Goal: Task Accomplishment & Management: Use online tool/utility

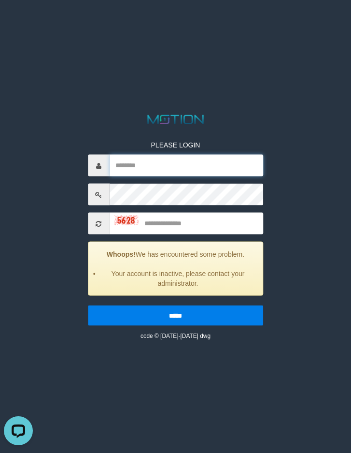
click at [130, 169] on input "text" at bounding box center [187, 166] width 154 height 22
type input "*******"
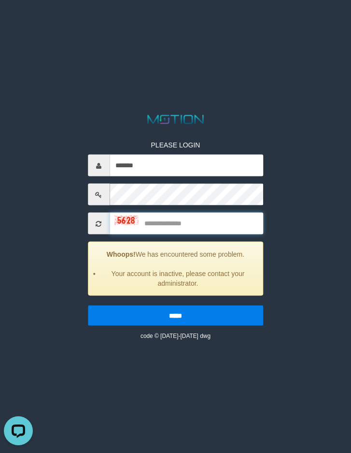
click at [152, 222] on input "text" at bounding box center [187, 224] width 154 height 22
type input "****"
drag, startPoint x: 107, startPoint y: 295, endPoint x: 106, endPoint y: 305, distance: 10.2
click at [105, 300] on div "PLEASE LOGIN ******* **** Whoops! We has encountered some problem. Your account…" at bounding box center [176, 233] width 190 height 215
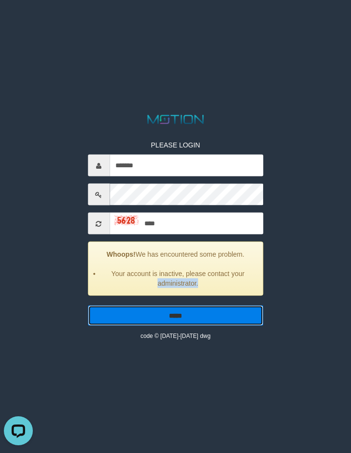
click at [168, 317] on input "*****" at bounding box center [176, 315] width 176 height 20
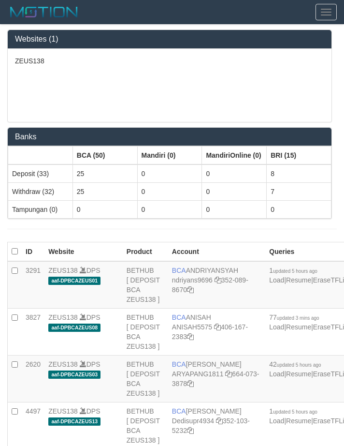
click at [146, 72] on div "ZEUS138" at bounding box center [170, 85] width 324 height 73
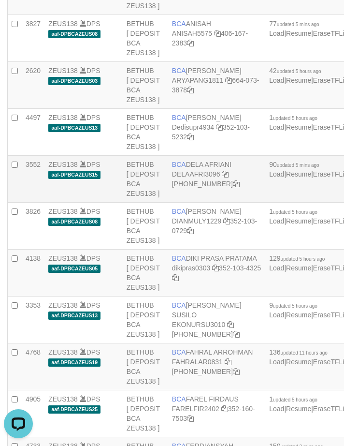
click at [189, 202] on td "BCA DELA AFRIANI DELAAFRI3096 869-245-8639" at bounding box center [216, 179] width 97 height 47
click at [188, 202] on td "BCA DELA AFRIANI DELAAFRI3096 869-245-8639" at bounding box center [216, 179] width 97 height 47
copy td "BCA DELA AFRIANI"
click at [34, 296] on td "4138" at bounding box center [33, 272] width 23 height 47
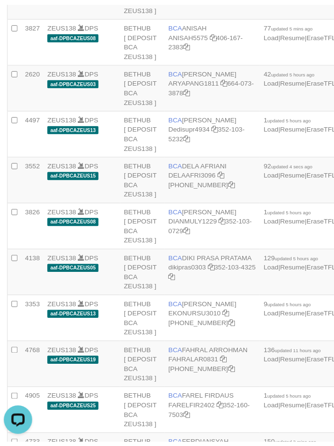
scroll to position [303, 0]
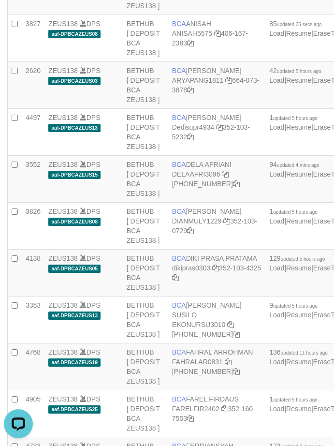
scroll to position [642, 0]
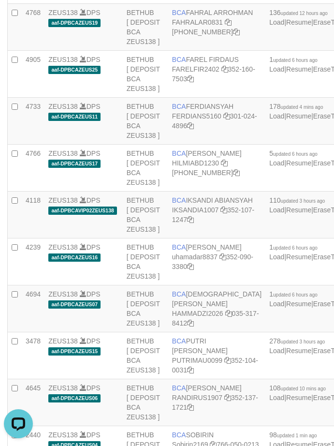
scroll to position [1688, 0]
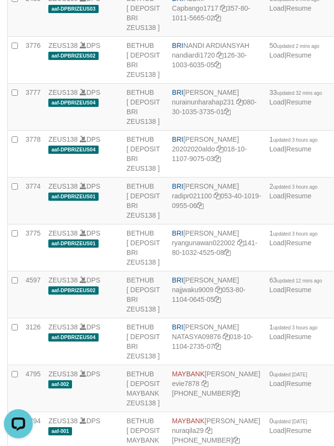
copy td "BNI REYHAN ALMANSYAH"
click at [104, 130] on td "ZEUS138 DPS aaf-DPBRIZEUS04" at bounding box center [83, 107] width 78 height 47
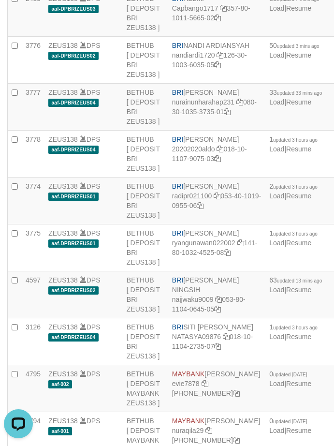
scroll to position [1639, 0]
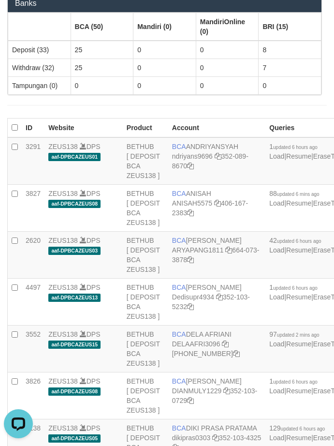
scroll to position [1434, 0]
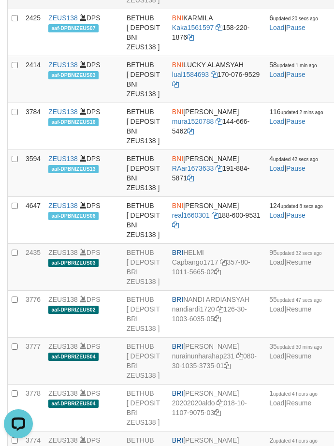
copy td "YULIANTI"
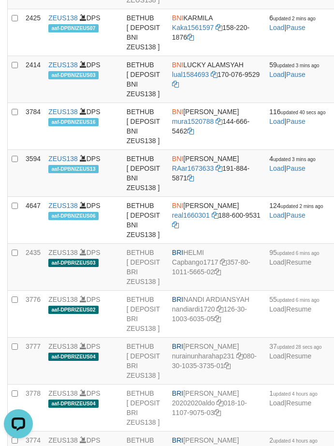
copy td "BCA YULIANTI"
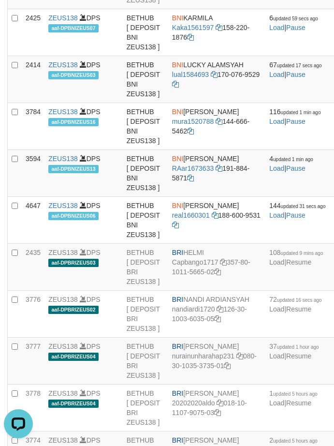
scroll to position [642, 0]
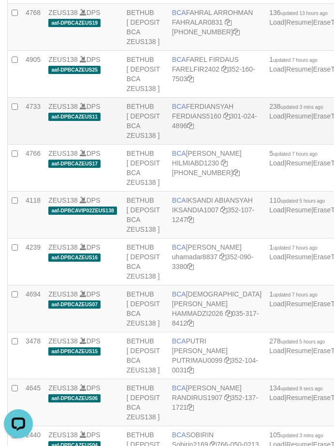
click at [179, 110] on span "BCA" at bounding box center [179, 106] width 14 height 8
copy td "BCA FERDIANSYAH"
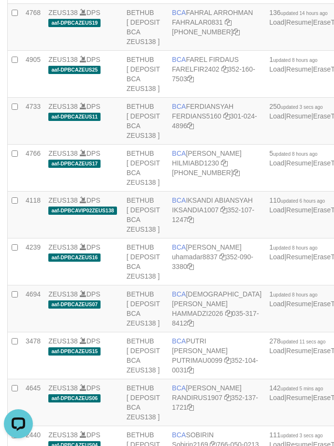
scroll to position [1208, 0]
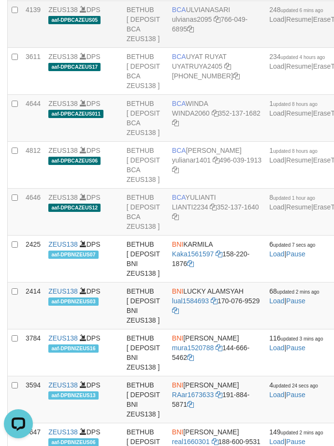
click at [185, 14] on span "BCA" at bounding box center [179, 10] width 14 height 8
copy td "BCA ULVIANASARI"
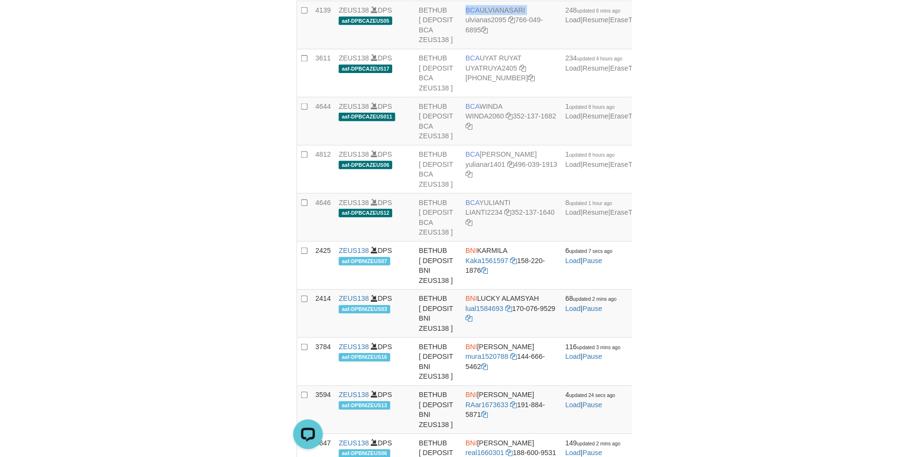
scroll to position [521, 0]
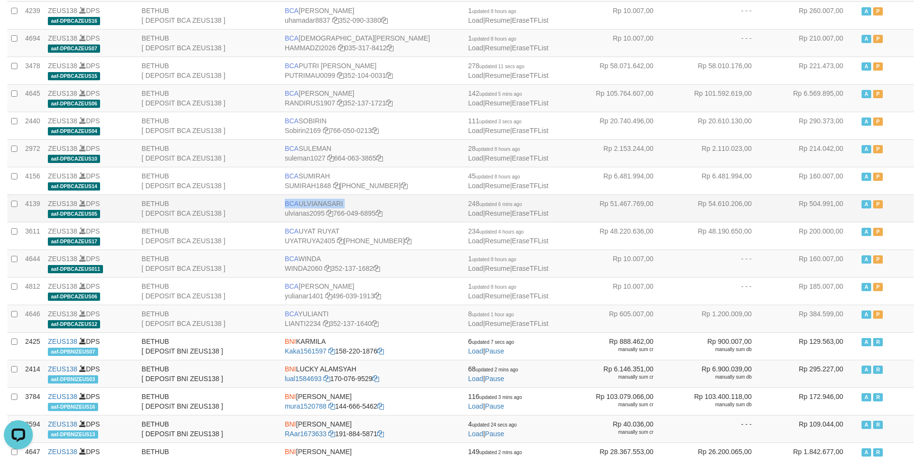
click at [313, 200] on td "BCA ULVIANASARI ulvianas2095 766-049-6895" at bounding box center [372, 208] width 183 height 28
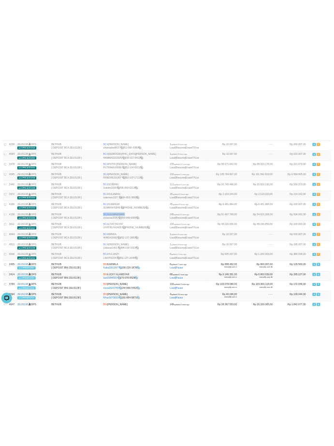
scroll to position [1208, 0]
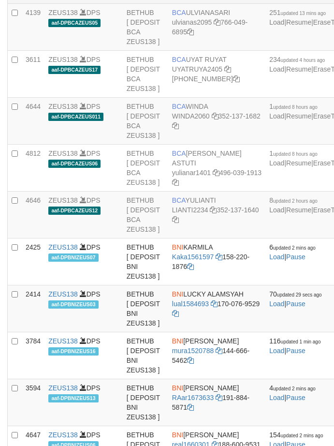
scroll to position [1208, 0]
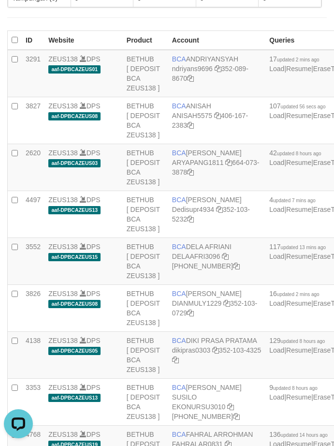
scroll to position [230, 0]
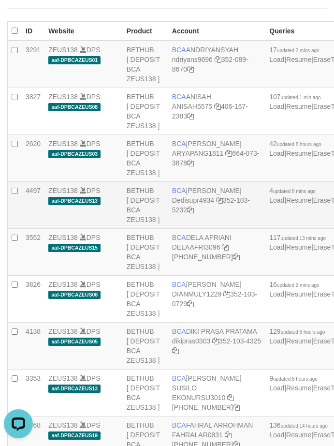
click at [190, 222] on td "BCA DEDI SUPRATMAN Dedisupr4934 352-103-5232" at bounding box center [216, 205] width 97 height 47
copy td "BCA [PERSON_NAME]"
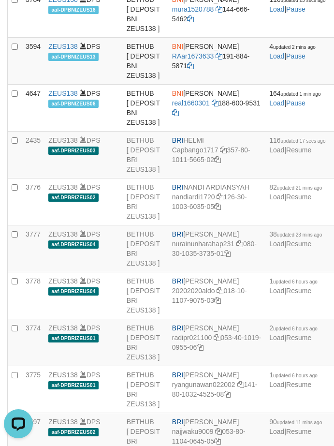
scroll to position [1547, 0]
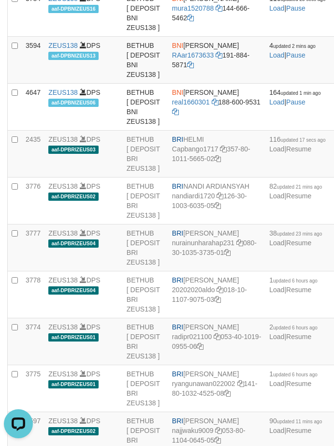
copy td "BNI LUCKY ALAMSYAH"
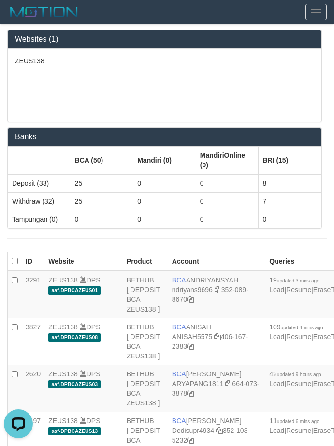
scroll to position [256, 0]
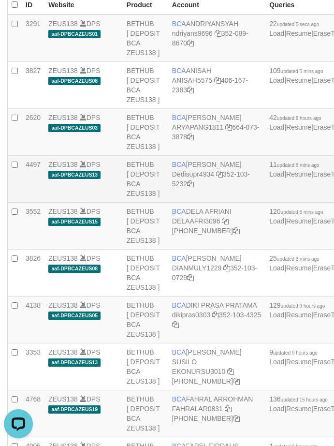
click at [179, 168] on span "BCA" at bounding box center [179, 164] width 14 height 8
copy td "BCA DEDI SUPRATMAN"
click at [187, 197] on td "BCA DEDI SUPRATMAN Dedisupr4934 352-103-5232" at bounding box center [216, 179] width 97 height 47
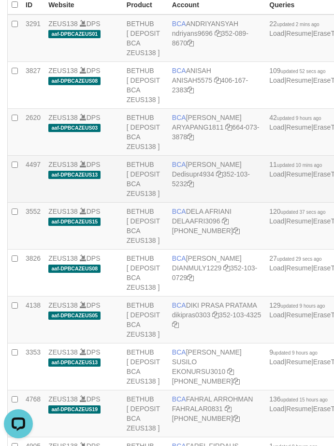
click at [187, 197] on td "BCA DEDI SUPRATMAN Dedisupr4934 352-103-5232" at bounding box center [216, 179] width 97 height 47
copy td "BCA DEDI SUPRATMAN"
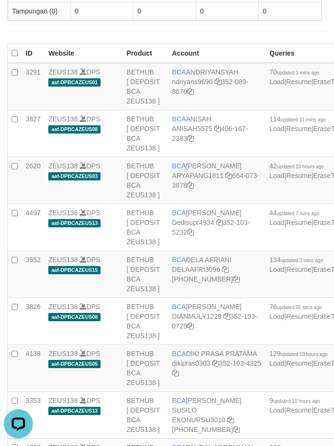
scroll to position [1547, 0]
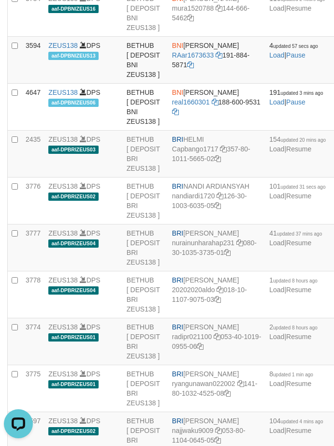
copy td "BNI LUCKY ALAMSYAH"
